Goal: Check status: Check status

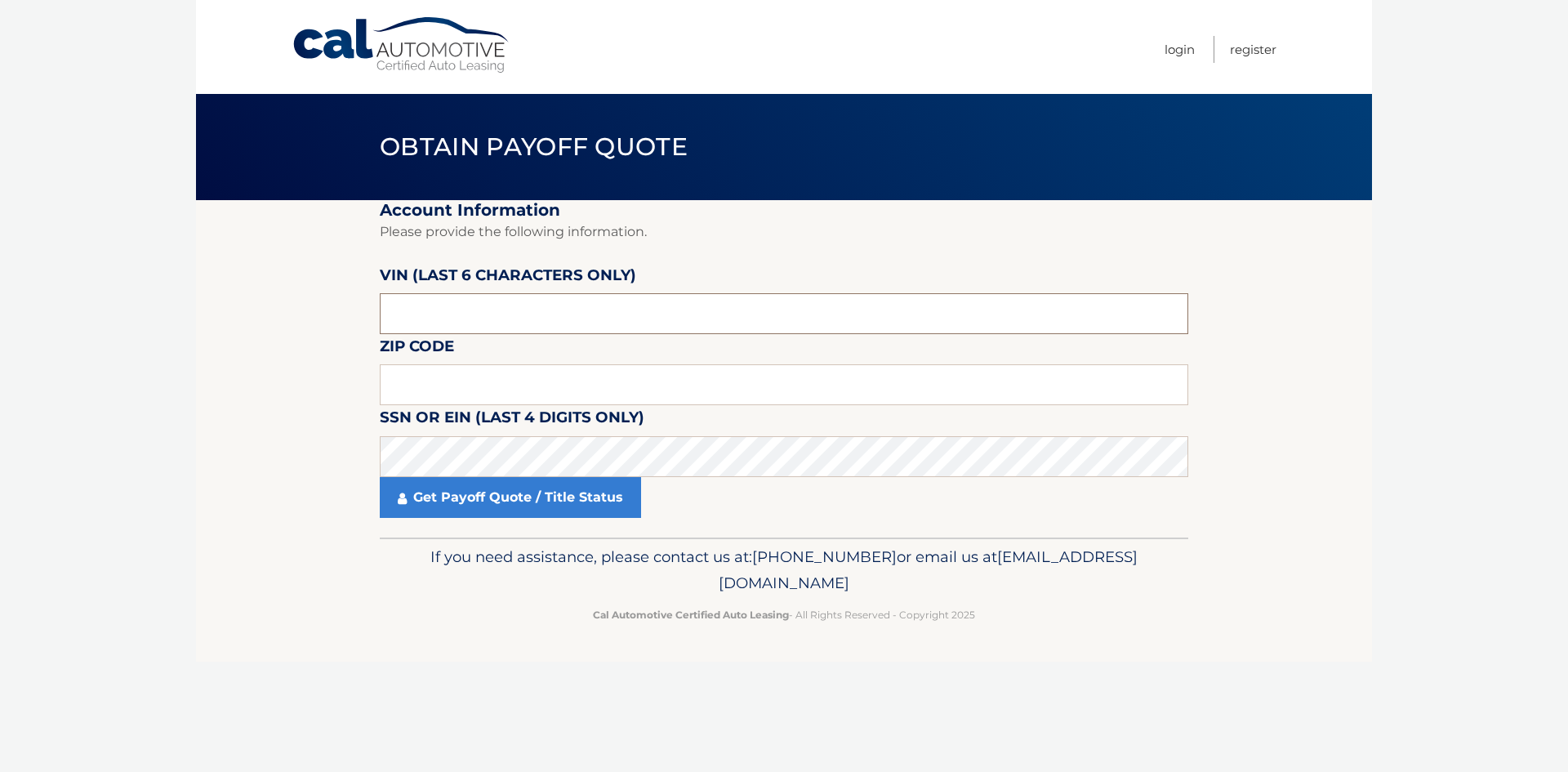
click at [627, 318] on input "text" at bounding box center [784, 314] width 808 height 41
paste input "168431"
type input "168431"
click at [592, 379] on input "text" at bounding box center [784, 385] width 808 height 41
paste input "12577"
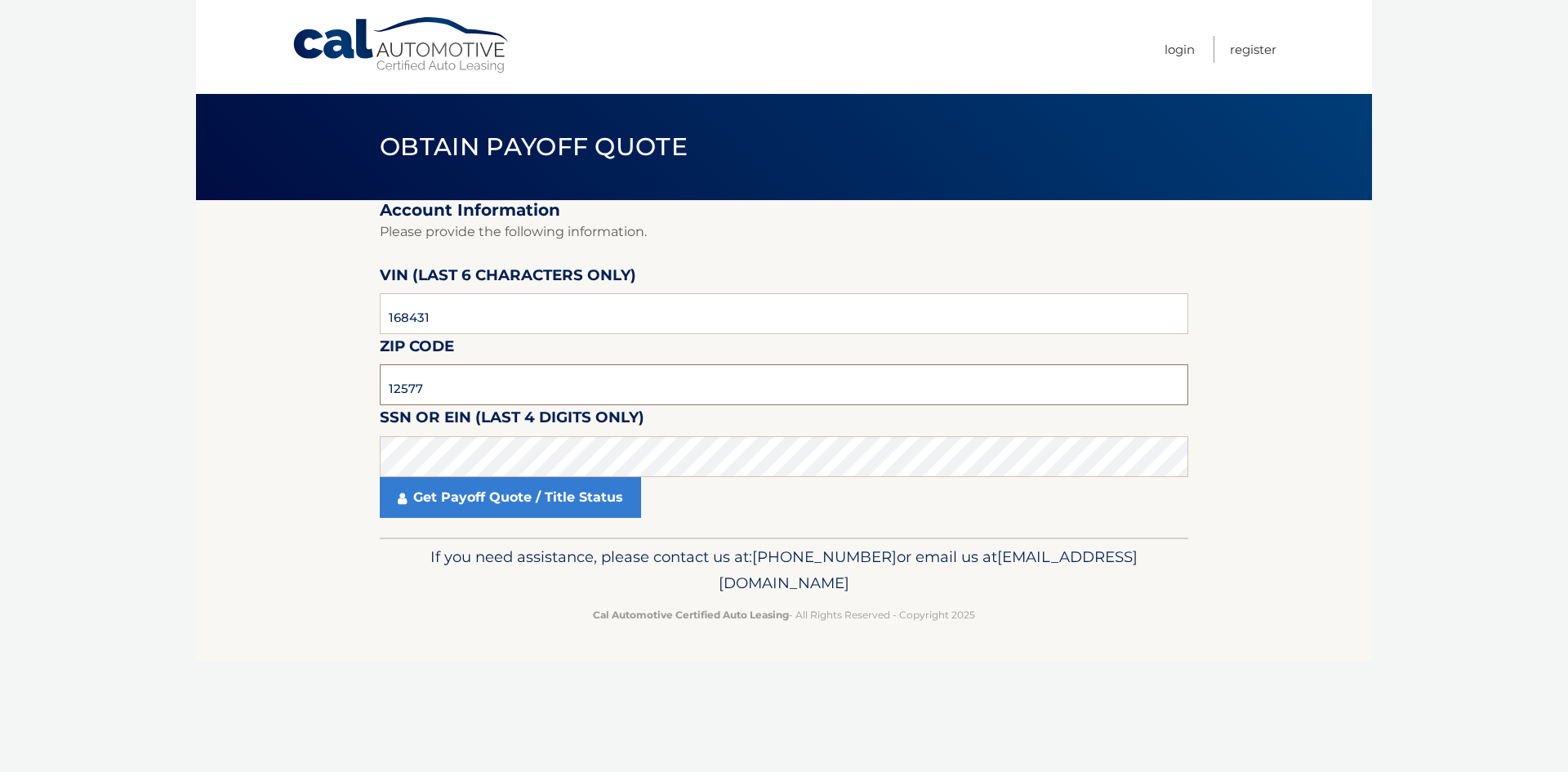
type input "12577"
click at [578, 503] on link "Get Payoff Quote / Title Status" at bounding box center [510, 497] width 261 height 41
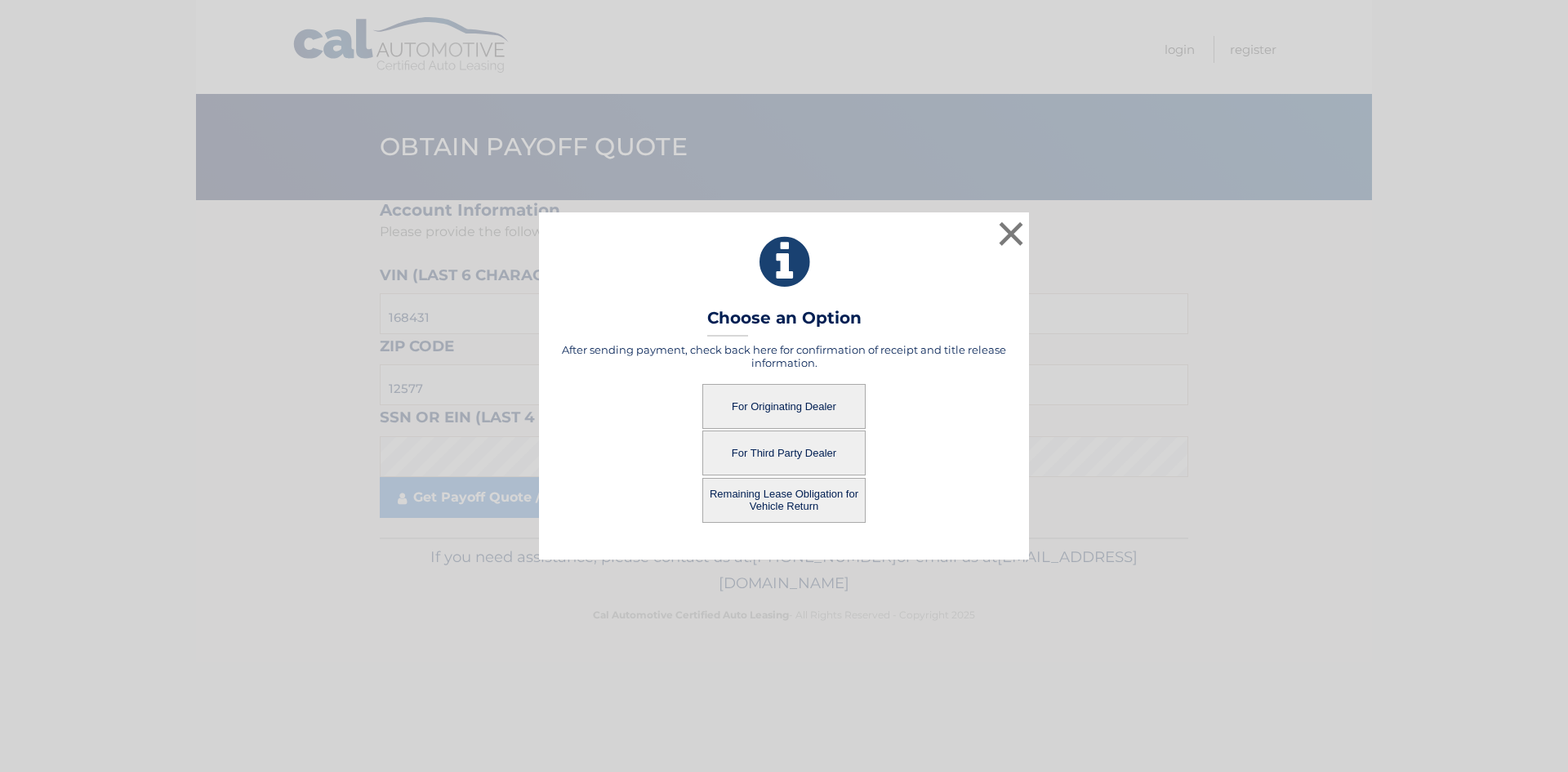
drag, startPoint x: 812, startPoint y: 401, endPoint x: 769, endPoint y: 368, distance: 54.2
click at [769, 368] on h5 "After sending payment, check back here for confirmation of receipt and title re…" at bounding box center [783, 356] width 449 height 26
click at [791, 406] on button "For Originating Dealer" at bounding box center [784, 406] width 163 height 45
click at [791, 421] on button "For Originating Dealer" at bounding box center [784, 406] width 163 height 45
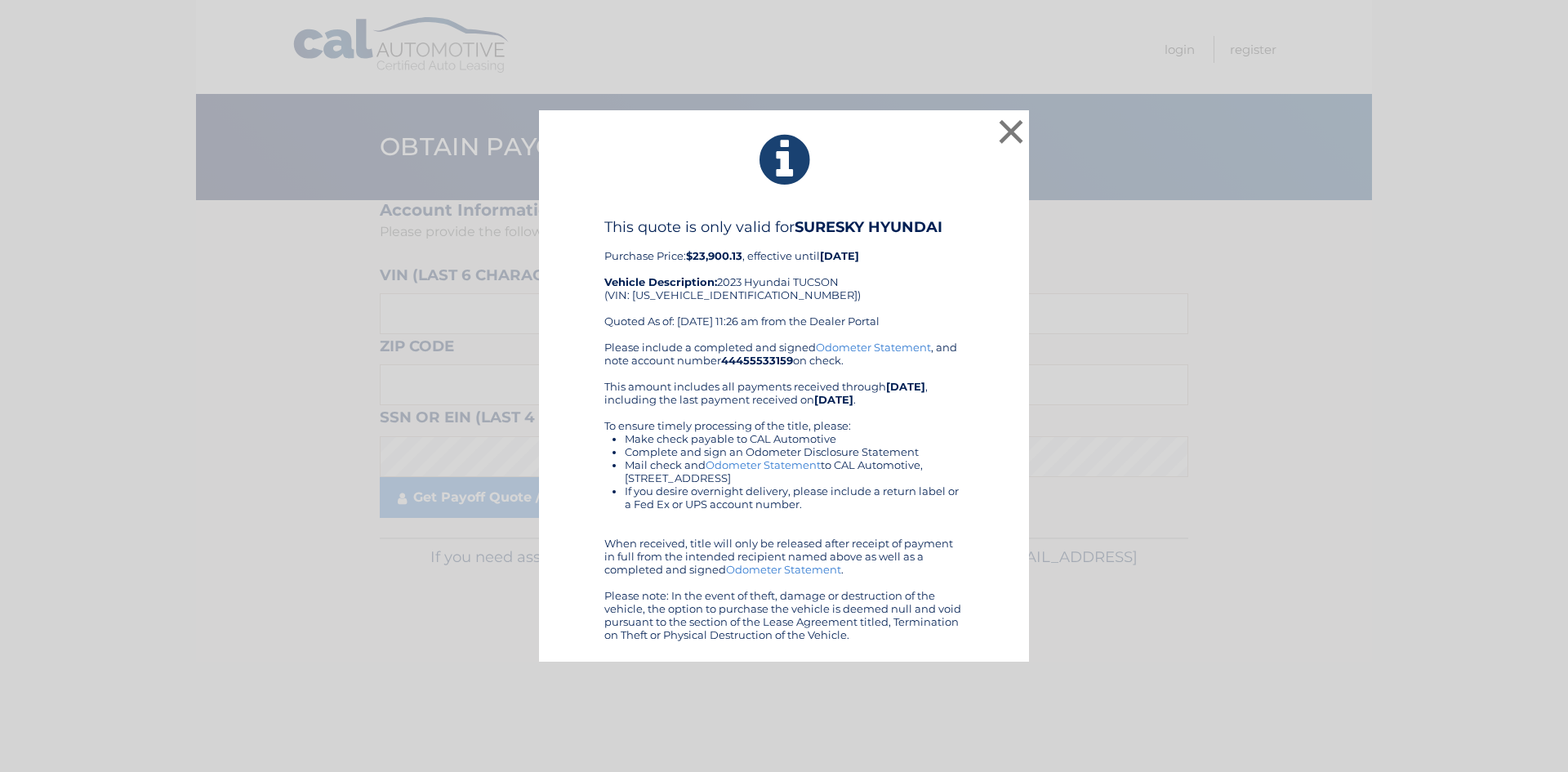
click at [924, 287] on div "This quote is only valid for SURESKY HYUNDAI Purchase Price: $23,900.13 , effec…" at bounding box center [783, 280] width 359 height 123
